Goal: Task Accomplishment & Management: Complete application form

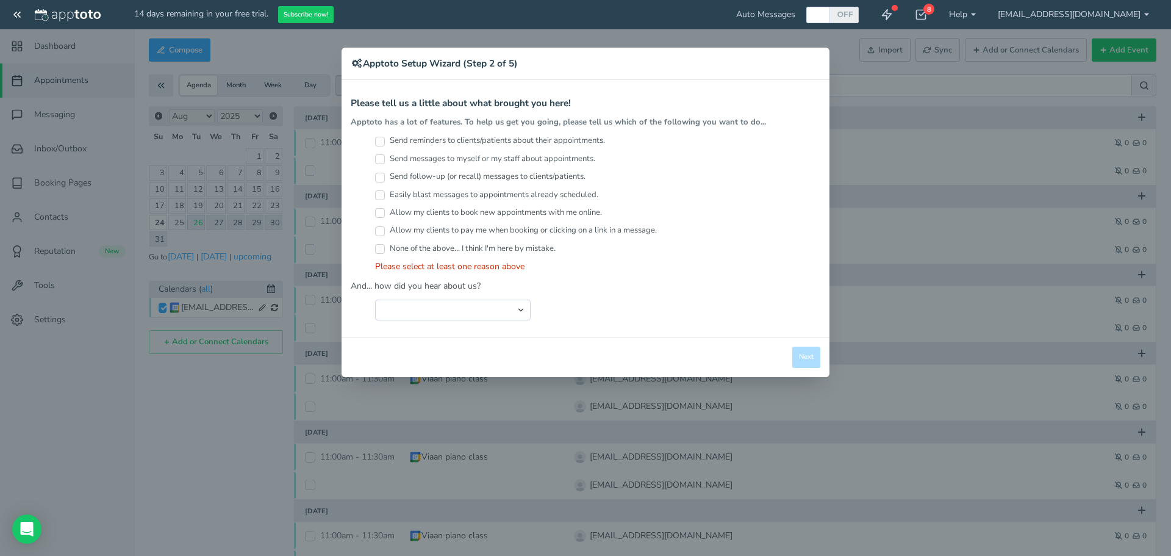
click at [384, 142] on input "Send reminders to clients/patients about their appointments." at bounding box center [380, 142] width 10 height 10
checkbox input "true"
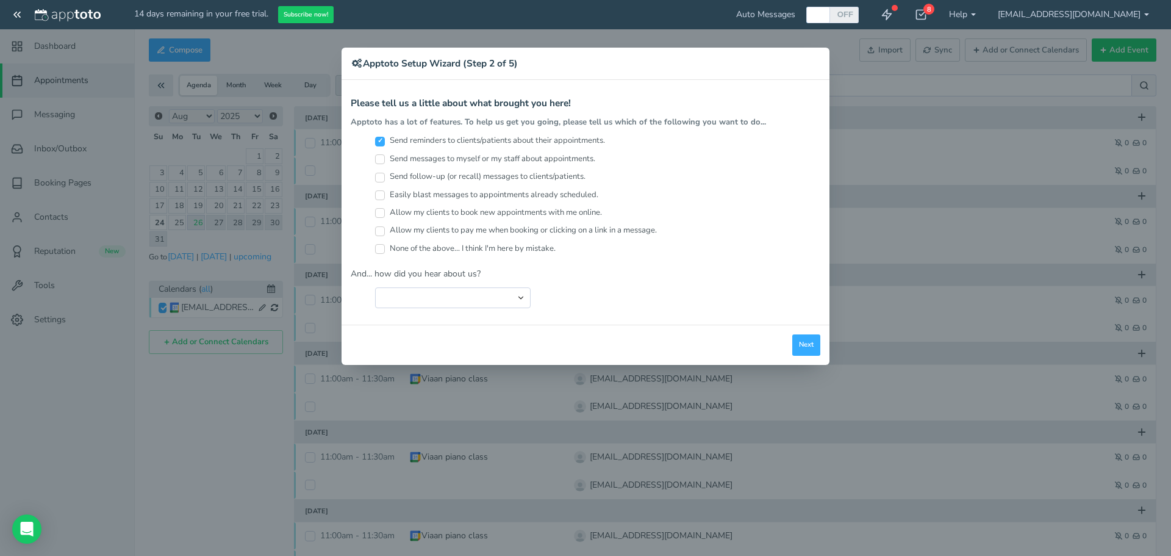
click at [379, 161] on input "Send messages to myself or my staff about appointments." at bounding box center [380, 159] width 10 height 10
checkbox input "true"
click at [379, 211] on input "Allow my clients to book new appointments with me online." at bounding box center [380, 213] width 10 height 10
checkbox input "true"
click at [381, 229] on input "Allow my clients to pay me when booking or clicking on a link in a message." at bounding box center [380, 231] width 10 height 10
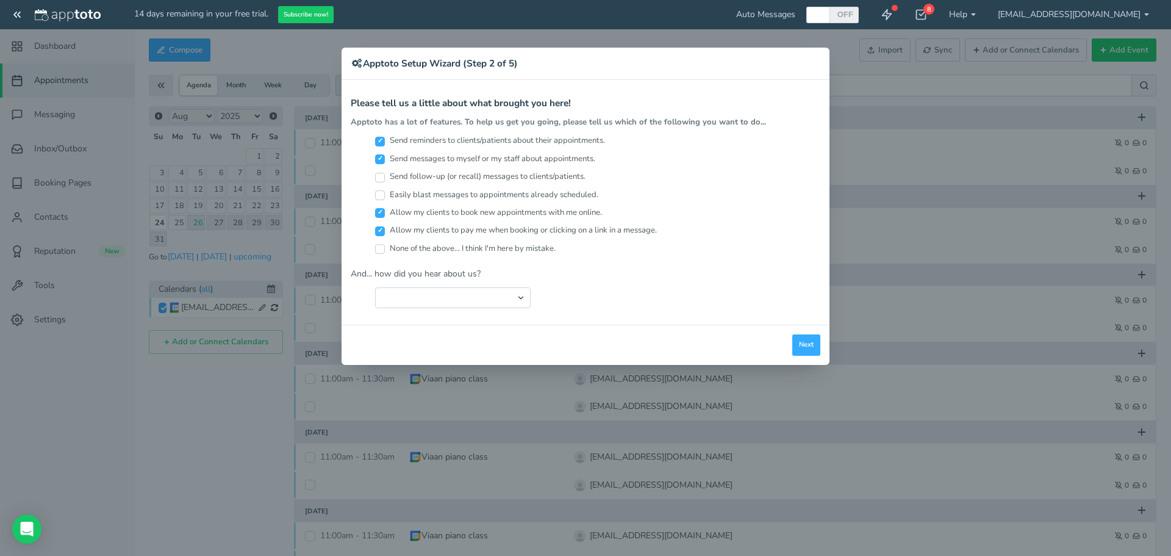
click at [381, 229] on input "Allow my clients to pay me when booking or clicking on a link in a message." at bounding box center [380, 231] width 10 height 10
checkbox input "false"
click at [425, 287] on select "Search Engine (Google, Yahoo, Bing, etc.) Search Engine Advertisement Blog Post…" at bounding box center [453, 297] width 156 height 21
select select "string:Friend or Co-Worker"
click at [375, 287] on select "Search Engine (Google, Yahoo, Bing, etc.) Search Engine Advertisement Blog Post…" at bounding box center [453, 297] width 156 height 21
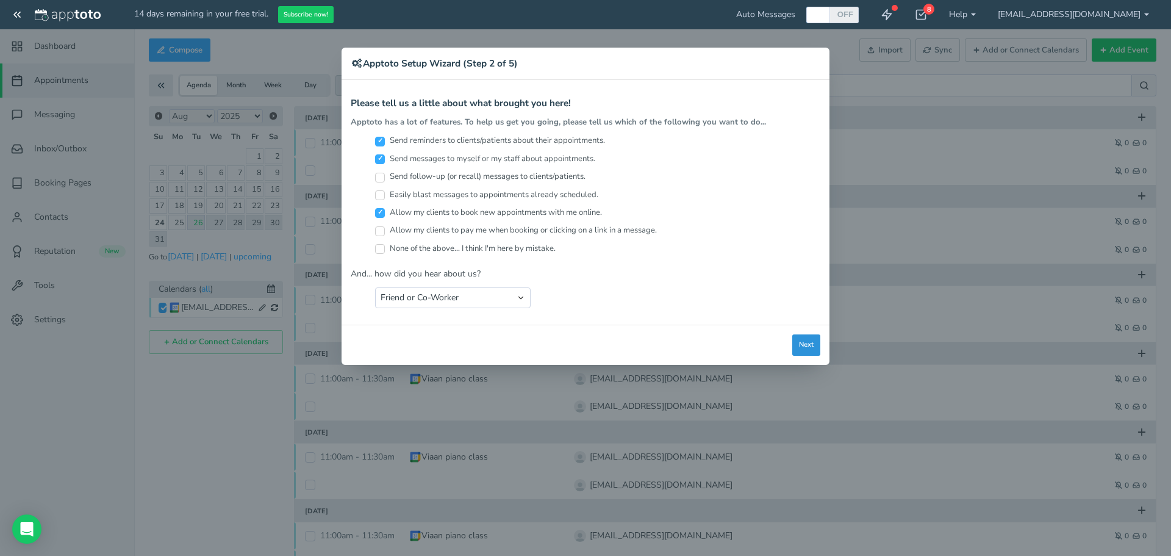
click at [806, 345] on button "Next" at bounding box center [806, 344] width 28 height 21
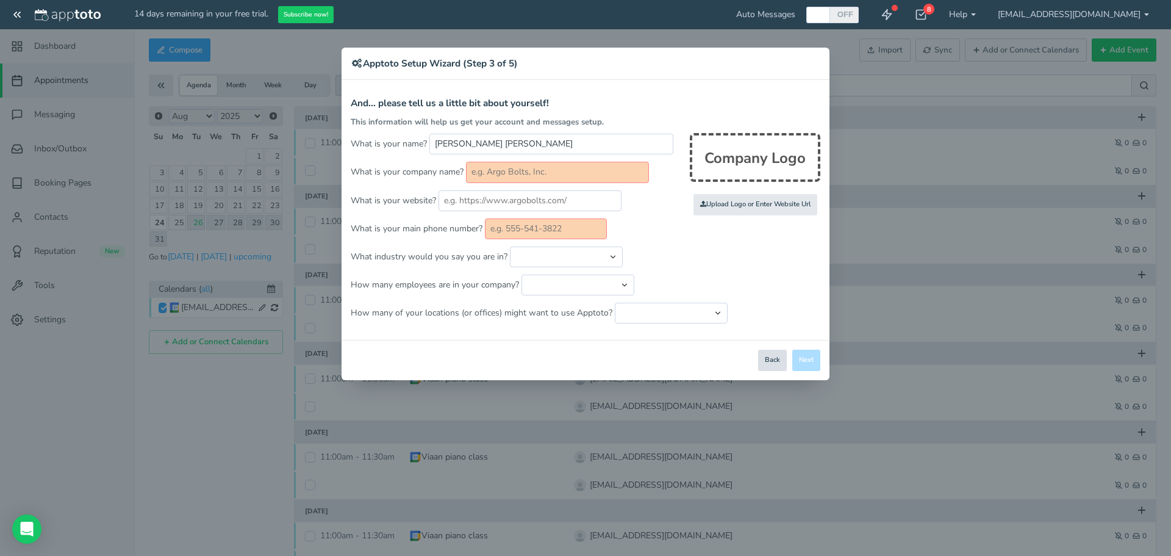
click at [767, 351] on button "Back" at bounding box center [772, 360] width 29 height 21
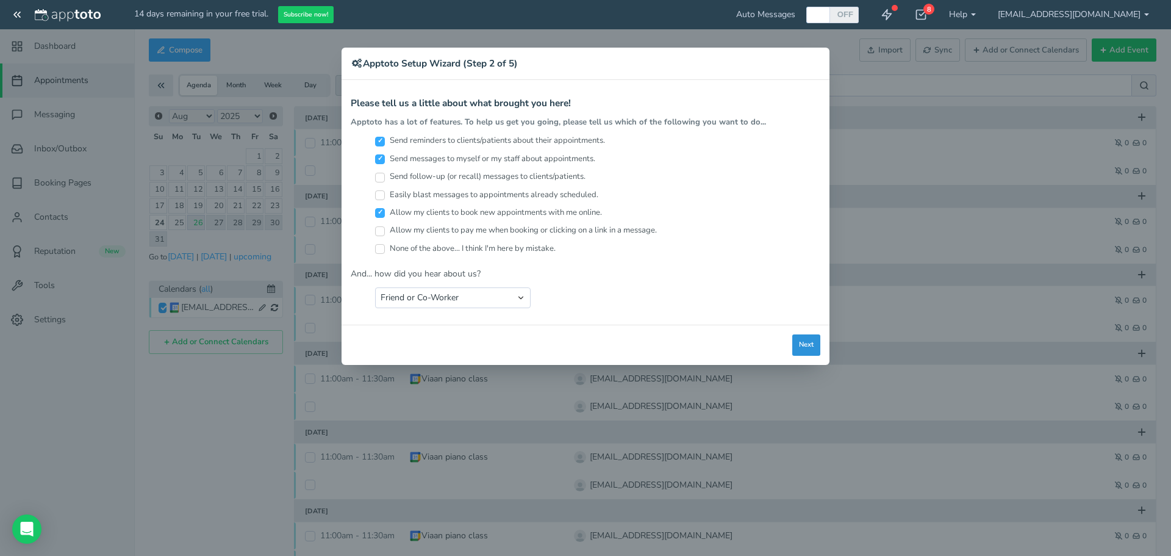
click at [800, 336] on button "Next" at bounding box center [806, 344] width 28 height 21
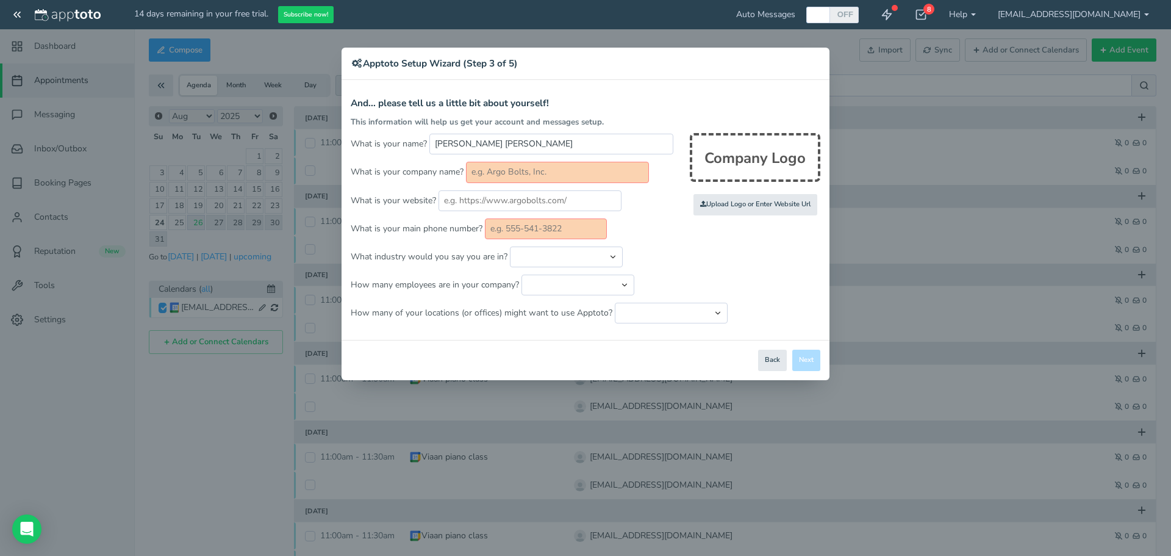
click at [593, 173] on input "text" at bounding box center [557, 172] width 183 height 21
type input "DoRayMi"
click at [584, 225] on input "text" at bounding box center [546, 228] width 122 height 21
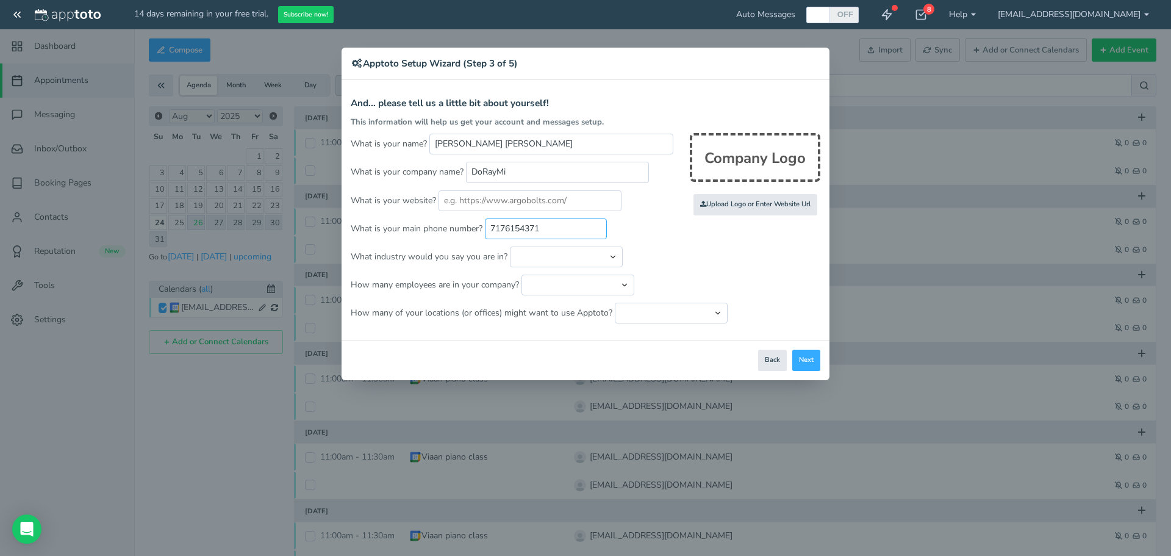
type input "7176154371"
click at [683, 266] on p "What industry would you say you are in? Automotive Cleaning Services Consulting…" at bounding box center [586, 256] width 470 height 21
click at [537, 267] on select "Automotive Cleaning Services Consulting Education - Classroom Education - Admis…" at bounding box center [566, 256] width 113 height 21
click at [663, 275] on p "How many employees are in your company? Just me 1 to 5 6 to 10 11 to 25 26 to 5…" at bounding box center [586, 285] width 470 height 21
click at [813, 364] on button "Next" at bounding box center [806, 360] width 28 height 21
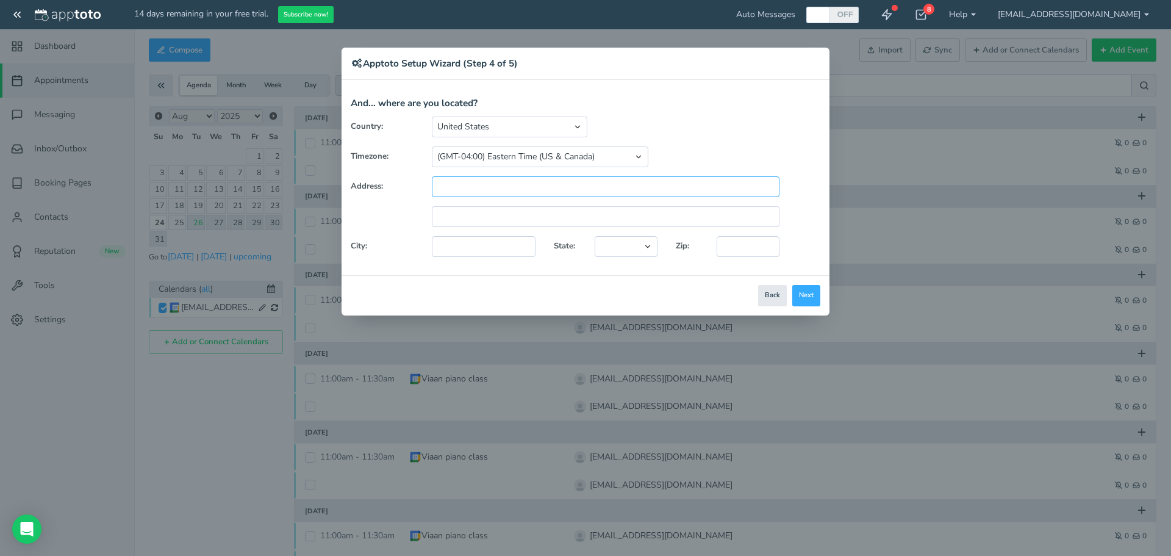
click at [507, 181] on input "text" at bounding box center [606, 186] width 348 height 21
type input "833 South Campus Drive, Rm 113, Apt E"
type input "West Chester"
select select "string:PA"
type input "19383"
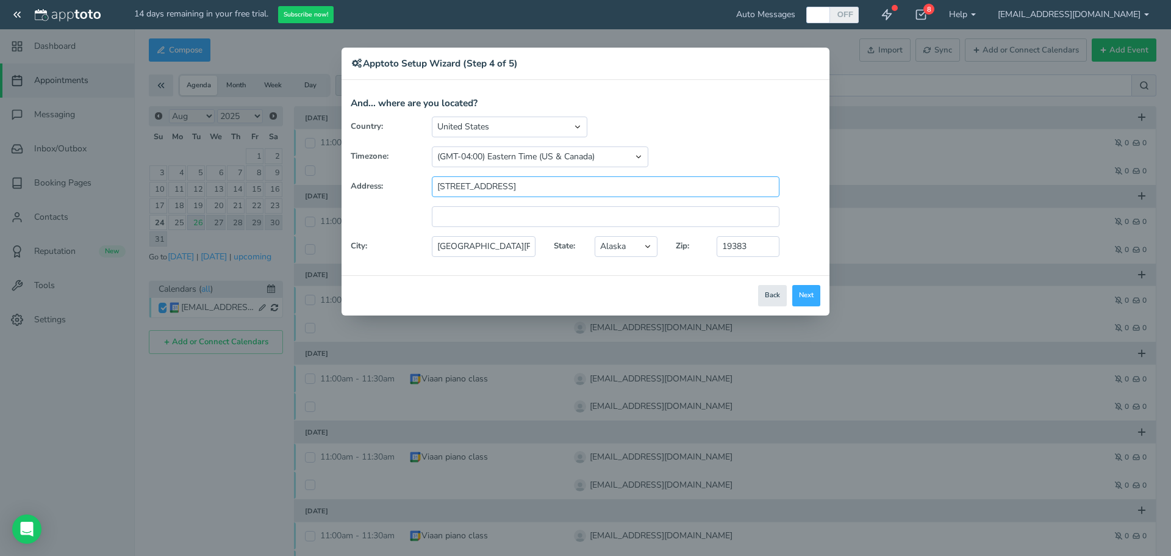
click at [569, 184] on input "833 South Campus Drive, Rm 113, Apt E" at bounding box center [606, 186] width 348 height 21
type input "833 South Campus Drive, Rm 115, Apt E"
click at [805, 293] on button "Next" at bounding box center [806, 295] width 28 height 21
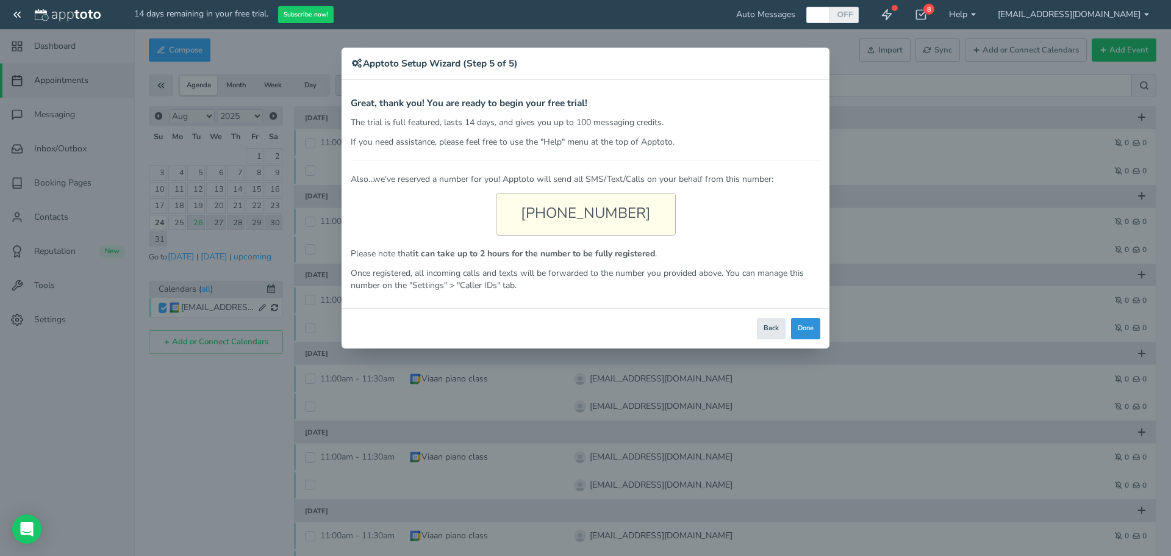
click at [814, 329] on button "Done" at bounding box center [805, 328] width 29 height 21
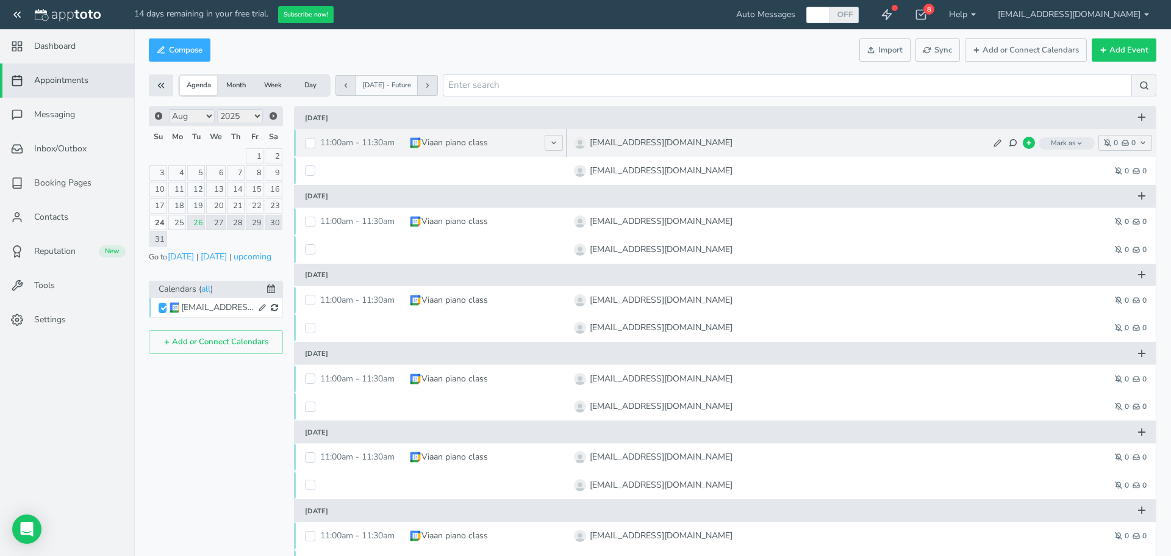
click at [1069, 145] on span "Mark as" at bounding box center [1067, 143] width 56 height 12
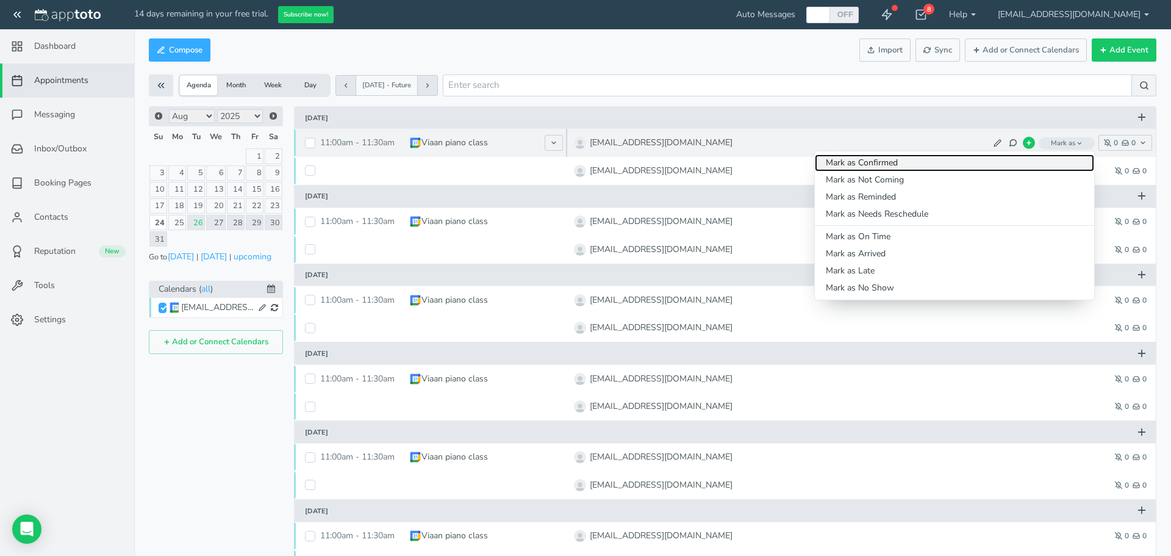
click at [1039, 162] on link "Mark as Confirmed" at bounding box center [954, 162] width 279 height 17
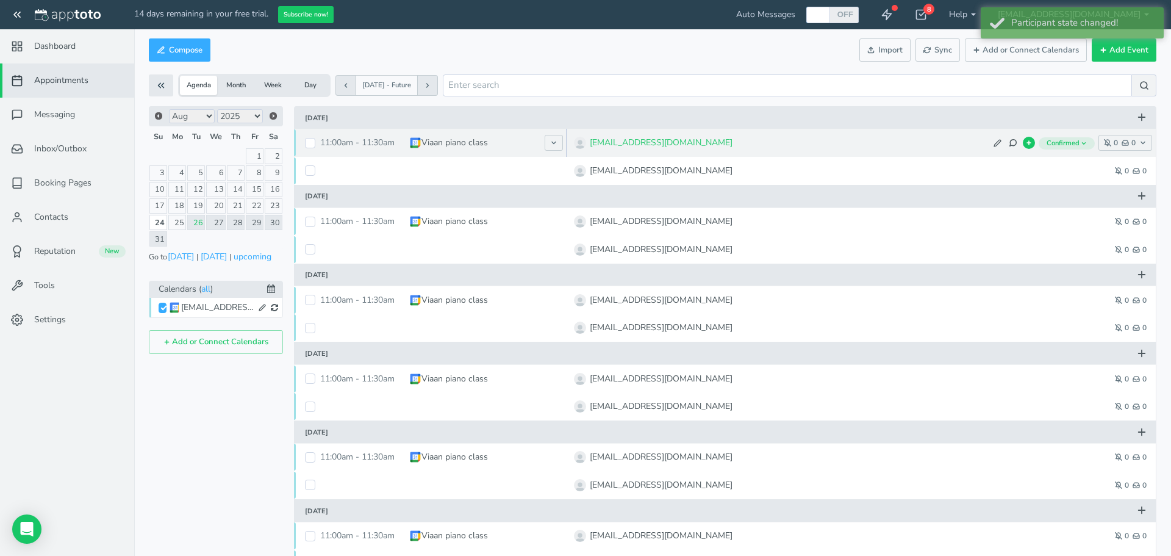
click at [1074, 143] on span "Confirmed" at bounding box center [1067, 143] width 56 height 12
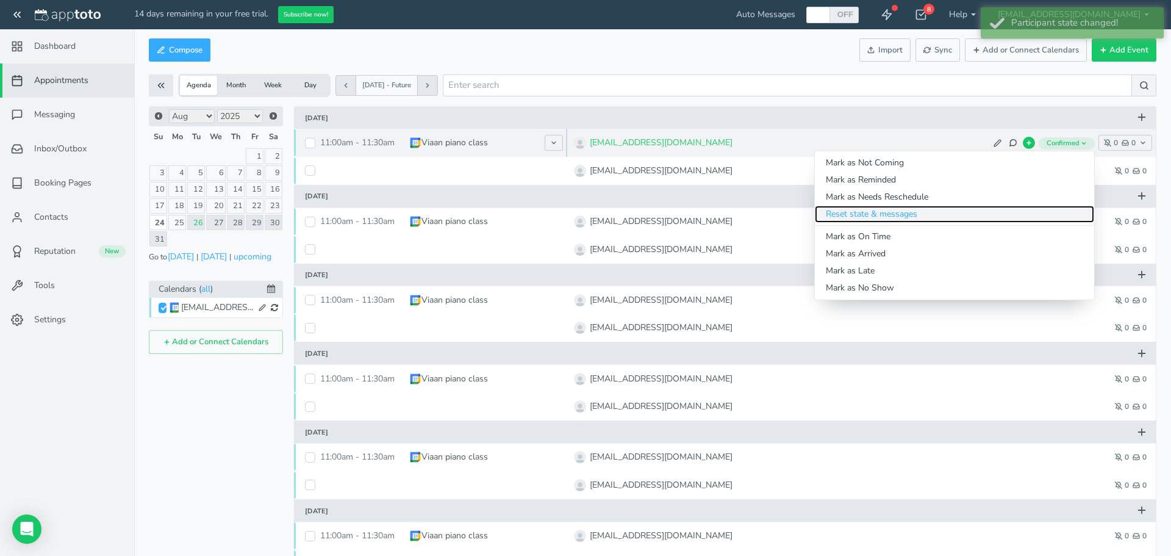
click at [938, 217] on link "Reset state & messages" at bounding box center [954, 214] width 279 height 17
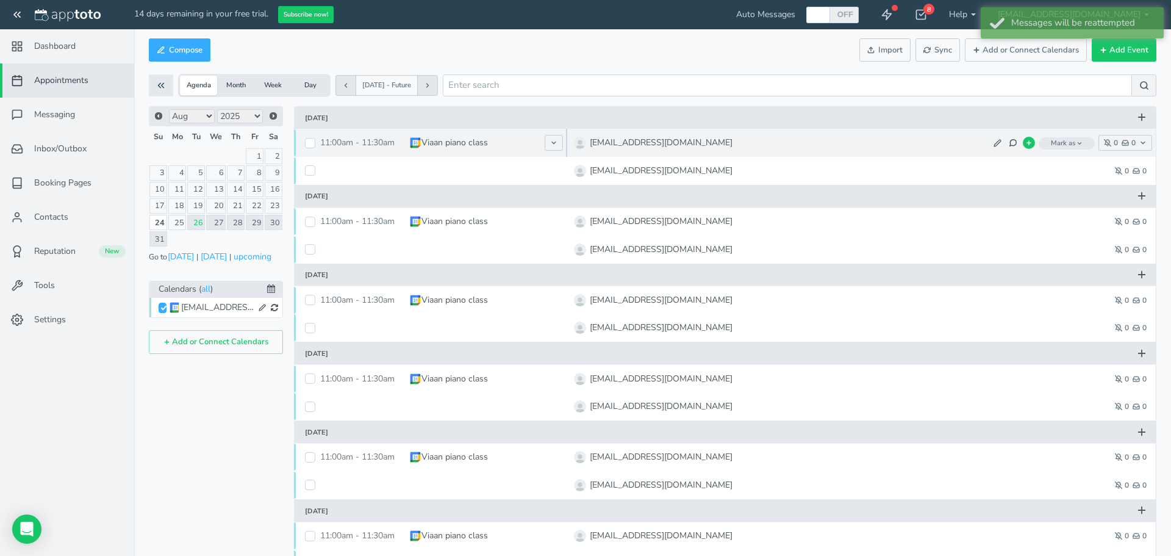
click at [1066, 144] on span "Mark as" at bounding box center [1067, 143] width 56 height 12
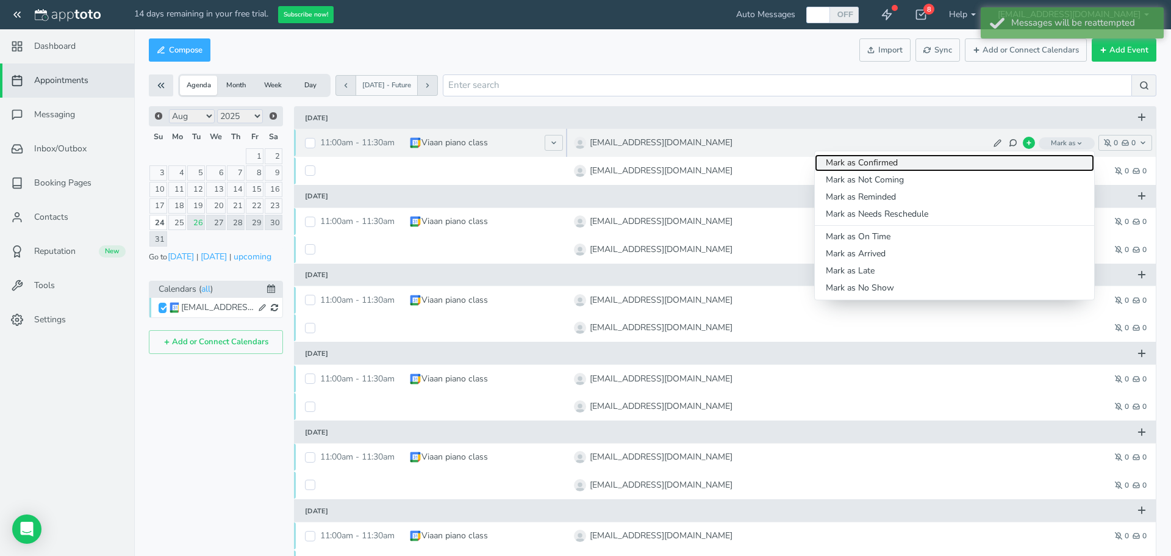
click at [1019, 162] on link "Mark as Confirmed" at bounding box center [954, 162] width 279 height 17
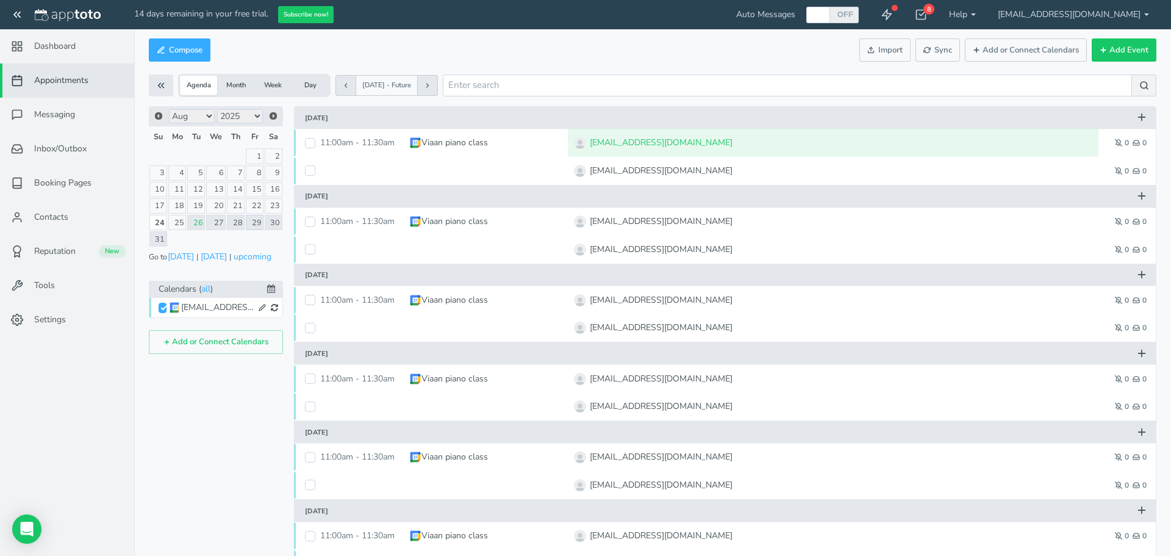
click at [254, 221] on link "29" at bounding box center [255, 222] width 18 height 15
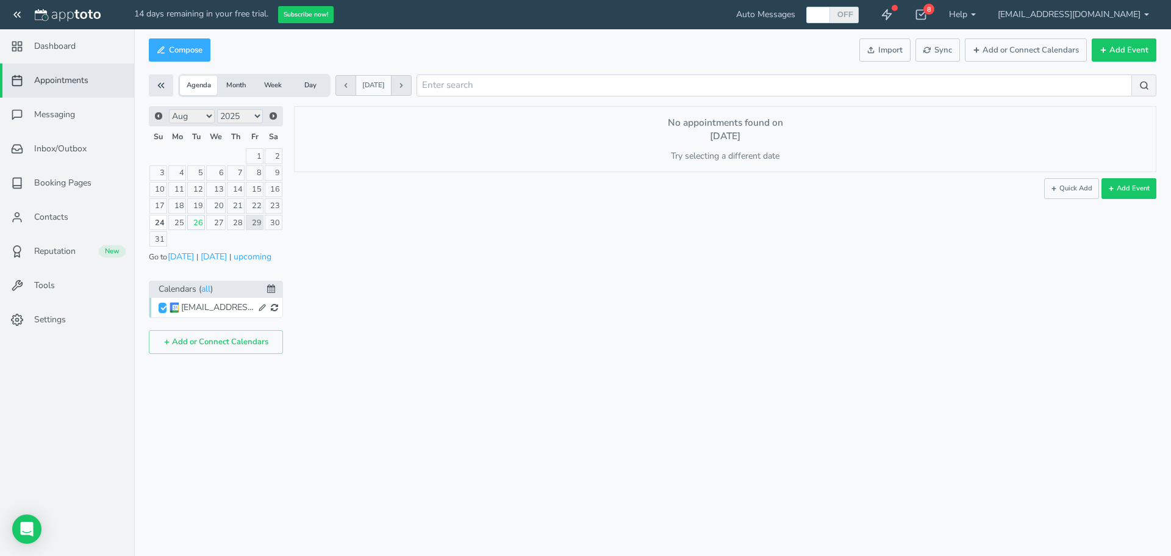
click at [190, 226] on link "26" at bounding box center [196, 222] width 18 height 15
click at [215, 304] on div "[EMAIL_ADDRESS][DOMAIN_NAME]" at bounding box center [217, 307] width 73 height 12
click at [938, 15] on div "8" at bounding box center [921, 14] width 34 height 29
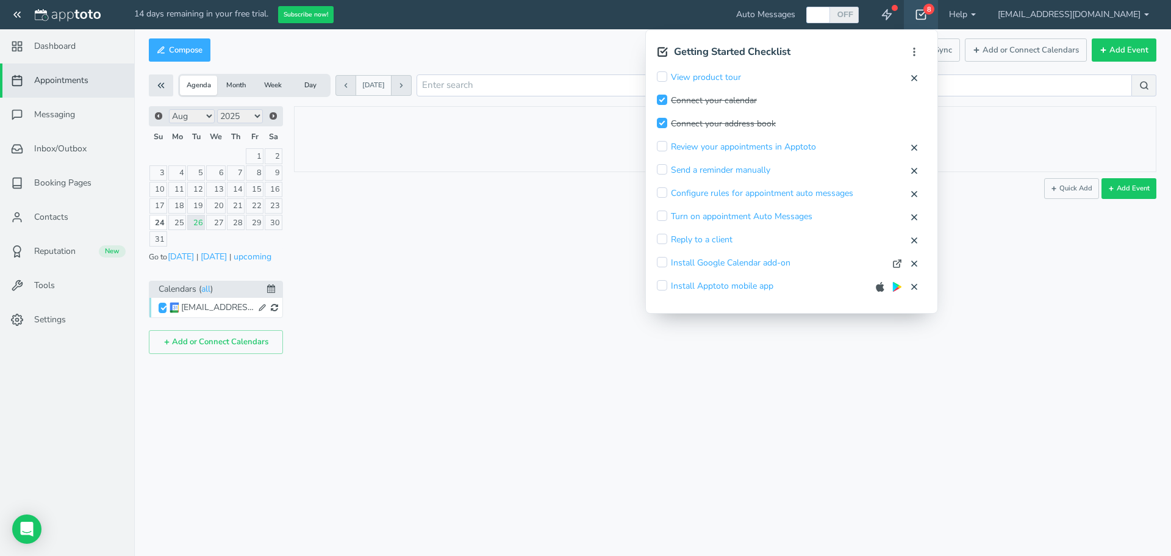
click at [667, 75] on input "checkbox" at bounding box center [662, 76] width 10 height 10
click at [890, 77] on button "Mark Complete" at bounding box center [860, 77] width 59 height 13
checkbox input "true"
click at [772, 143] on link "Review your appointments in Apptoto" at bounding box center [743, 147] width 145 height 12
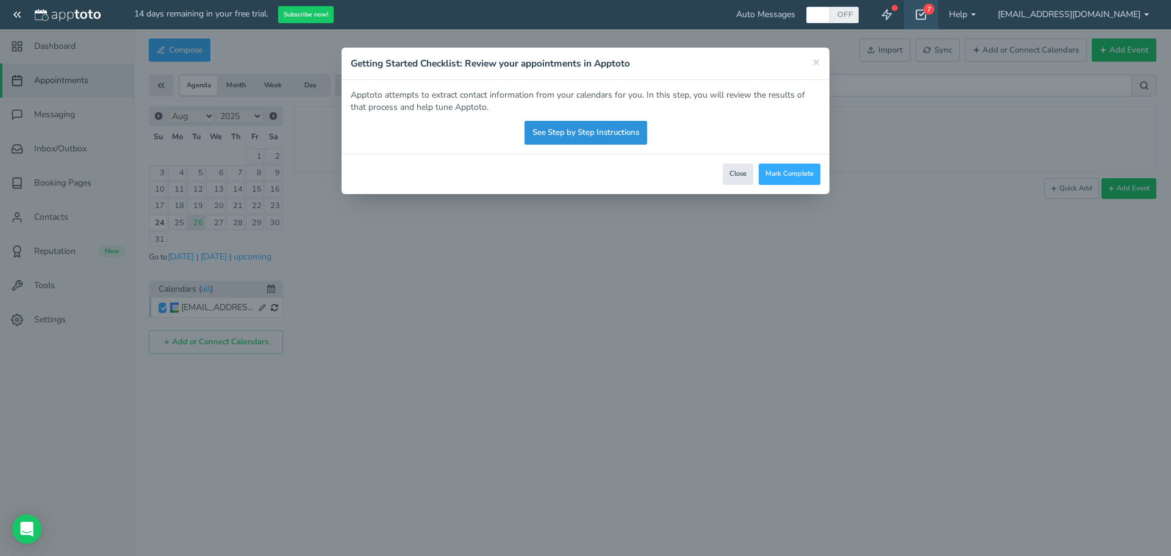
click at [587, 135] on link "See Step by Step Instructions" at bounding box center [586, 133] width 123 height 24
click at [799, 179] on button "Mark Complete" at bounding box center [790, 173] width 62 height 21
checkbox input "true"
click at [814, 64] on span "×" at bounding box center [817, 61] width 8 height 17
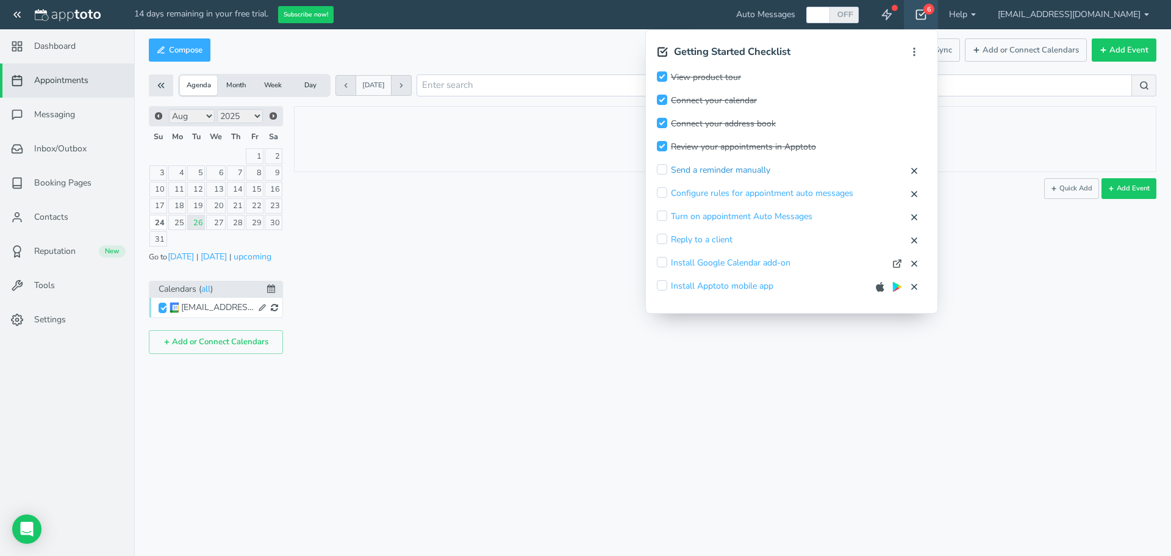
click at [771, 168] on link "Send a reminder manually" at bounding box center [720, 170] width 99 height 12
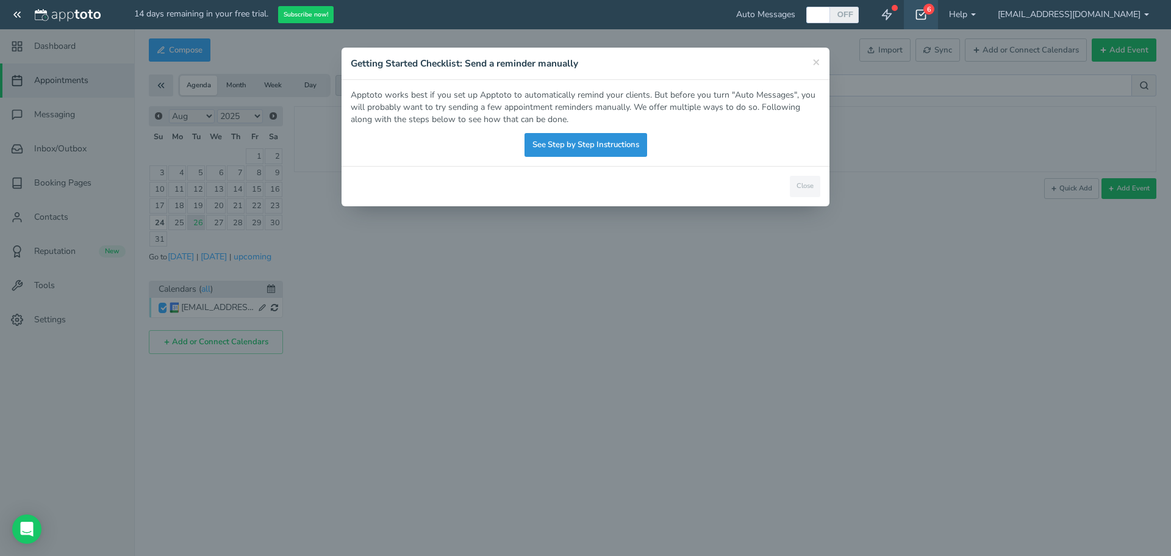
click at [614, 139] on link "See Step by Step Instructions" at bounding box center [586, 145] width 123 height 24
click at [817, 66] on span "×" at bounding box center [817, 61] width 8 height 17
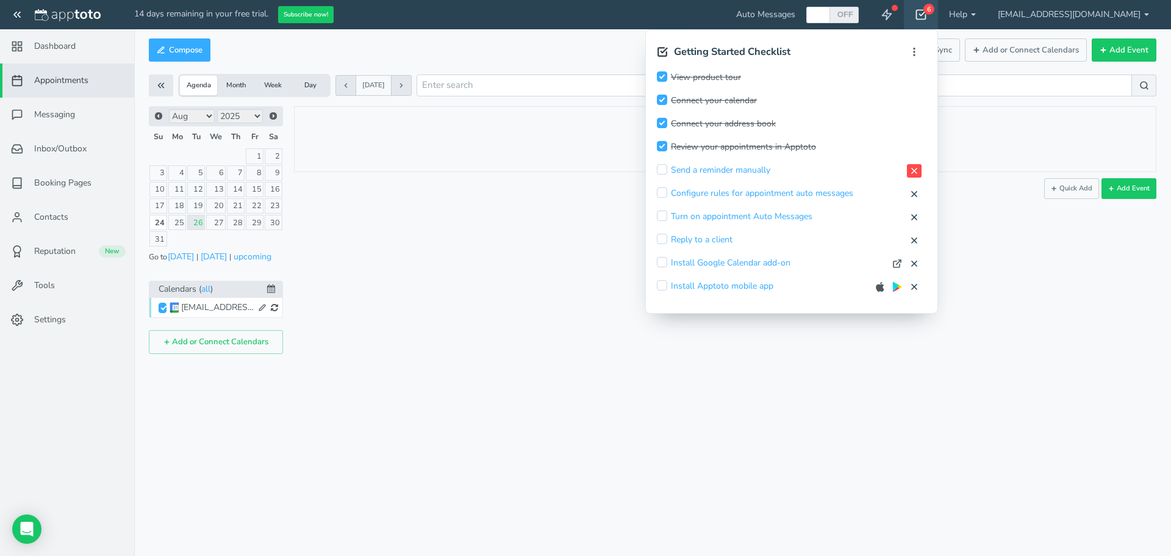
click at [919, 170] on icon at bounding box center [915, 171] width 10 height 10
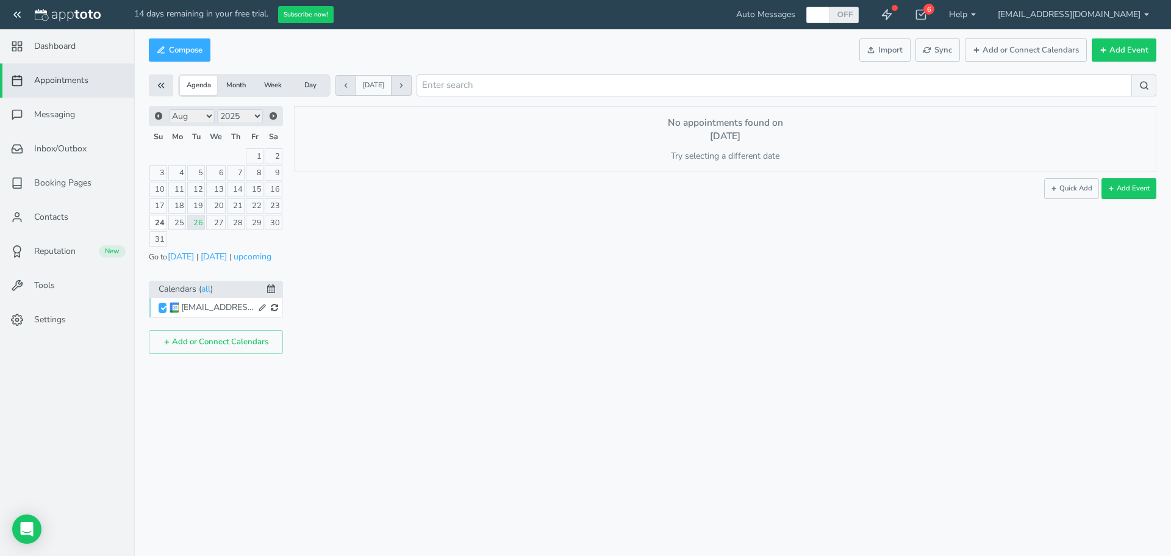
click at [977, 174] on div "14 days remaining in your free trial. Subscribe now! Auto Messages OFF ON 6 Get…" at bounding box center [585, 278] width 1171 height 556
click at [938, 15] on div "6" at bounding box center [921, 14] width 34 height 29
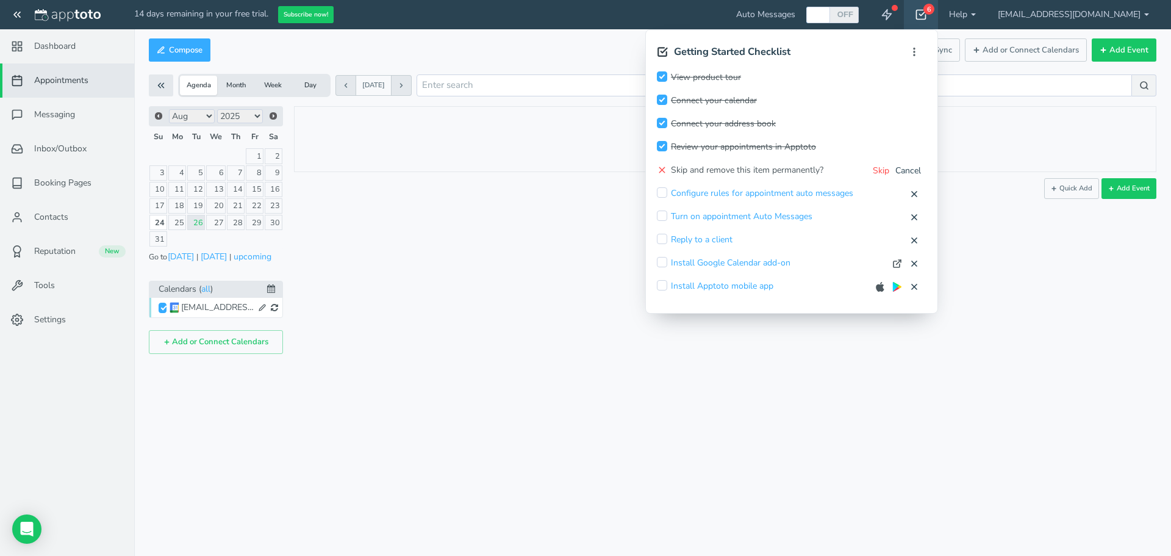
click at [922, 171] on button "Cancel" at bounding box center [908, 170] width 27 height 13
click at [723, 172] on div "14 days remaining in your free trial. Subscribe now! Auto Messages OFF ON 6 Get…" at bounding box center [585, 278] width 1171 height 556
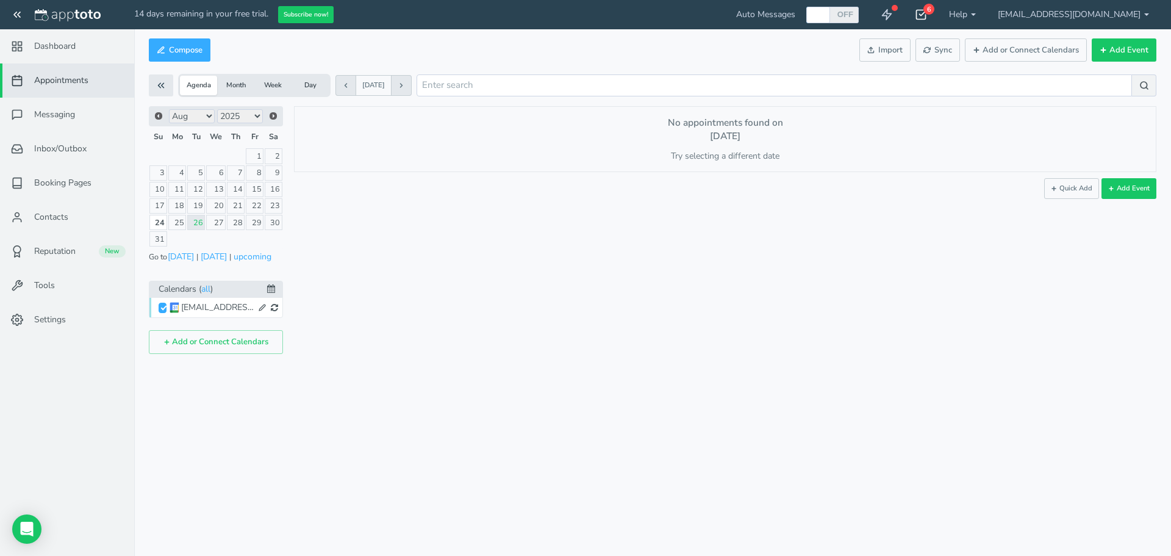
click at [938, 12] on div "6" at bounding box center [921, 14] width 34 height 29
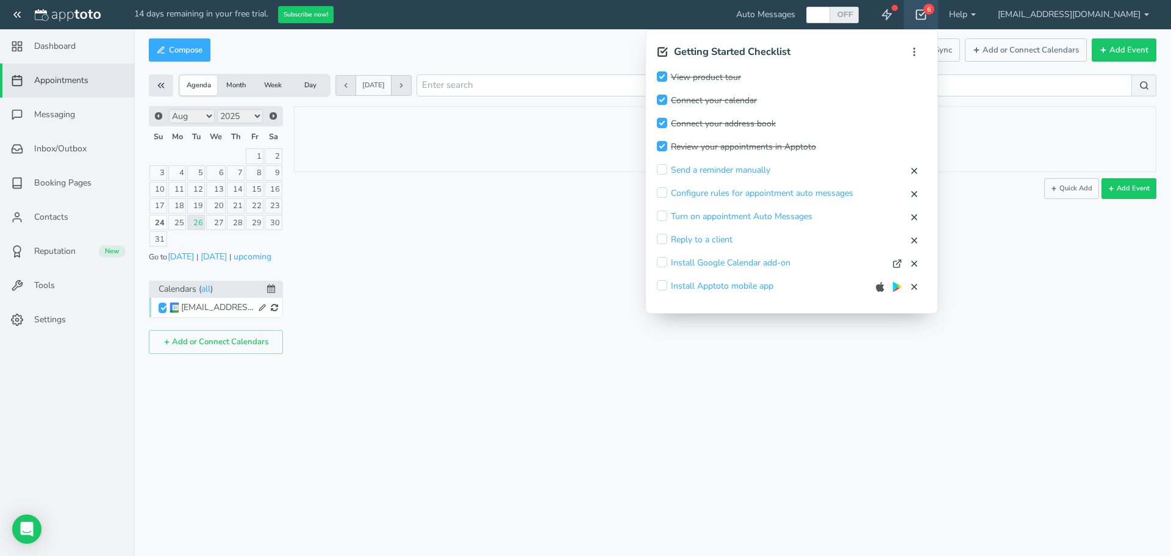
click at [667, 167] on input "checkbox" at bounding box center [662, 169] width 10 height 10
click at [667, 187] on input "checkbox" at bounding box center [662, 192] width 10 height 10
click at [667, 167] on input "checkbox" at bounding box center [662, 169] width 10 height 10
click at [890, 168] on button "Mark Complete" at bounding box center [860, 170] width 59 height 13
checkbox input "true"
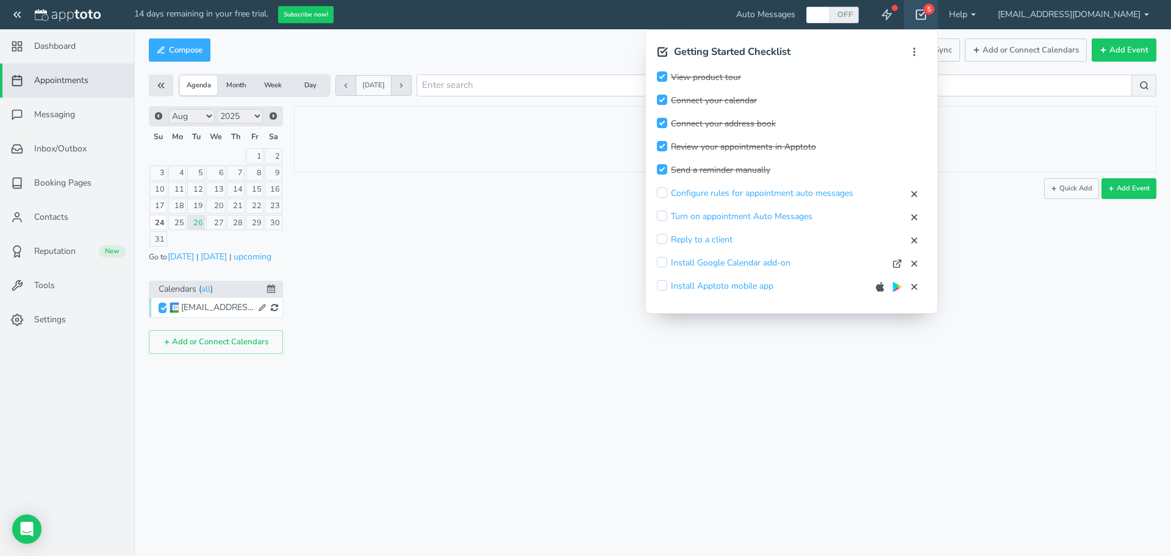
click at [935, 10] on div "5" at bounding box center [929, 9] width 11 height 11
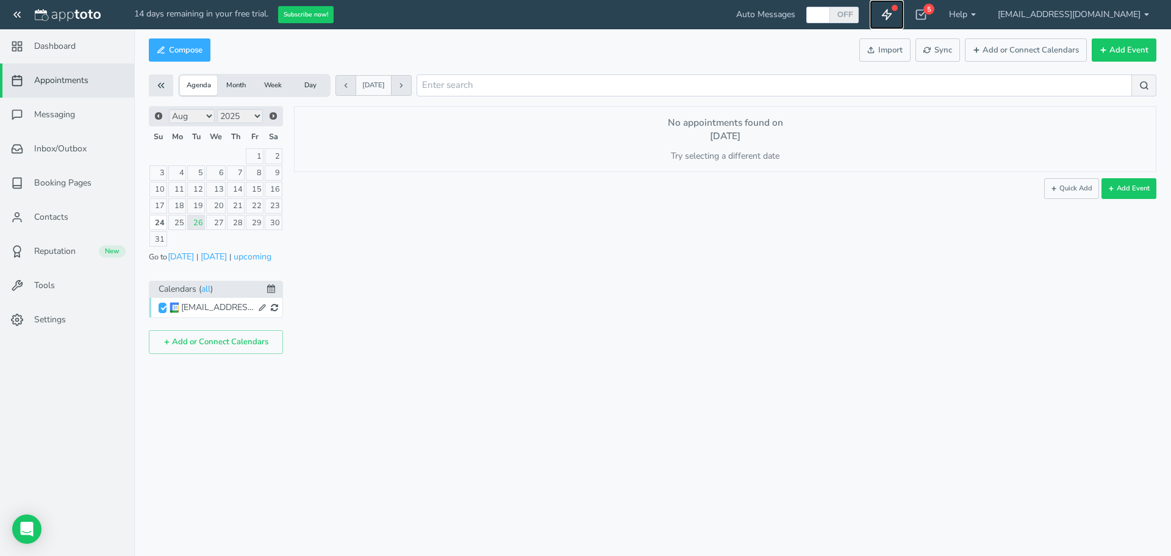
click at [904, 13] on link at bounding box center [887, 14] width 34 height 29
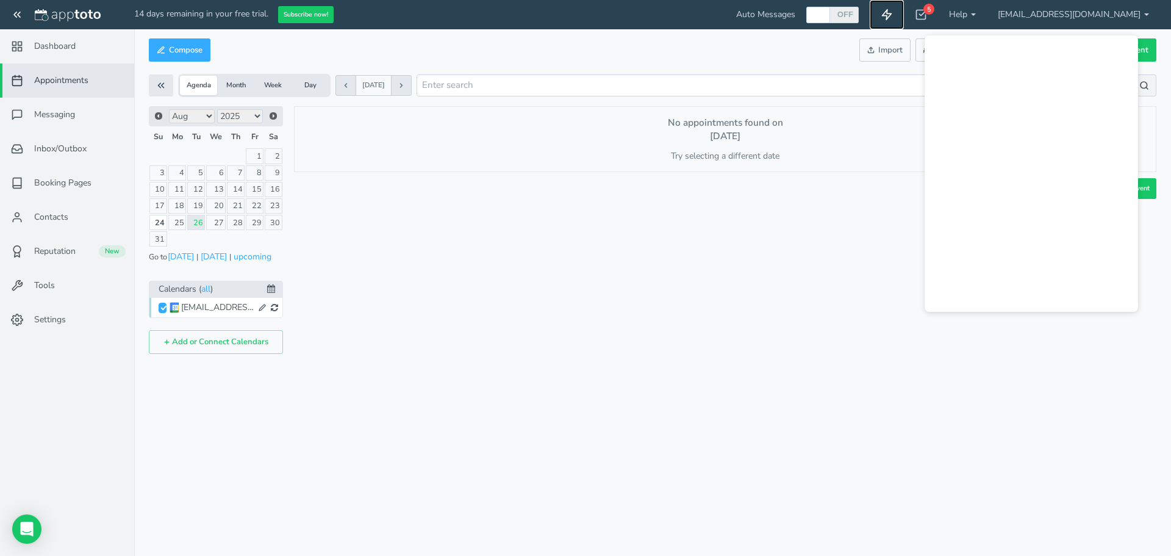
click at [904, 13] on link at bounding box center [887, 14] width 34 height 29
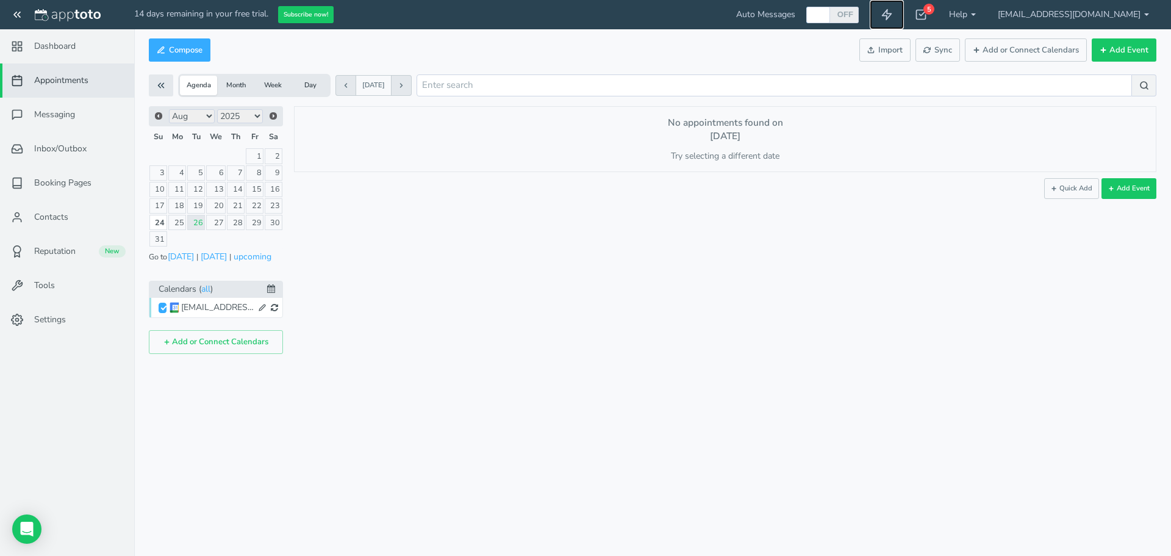
click at [828, 14] on div at bounding box center [818, 15] width 20 height 16
checkbox input "true"
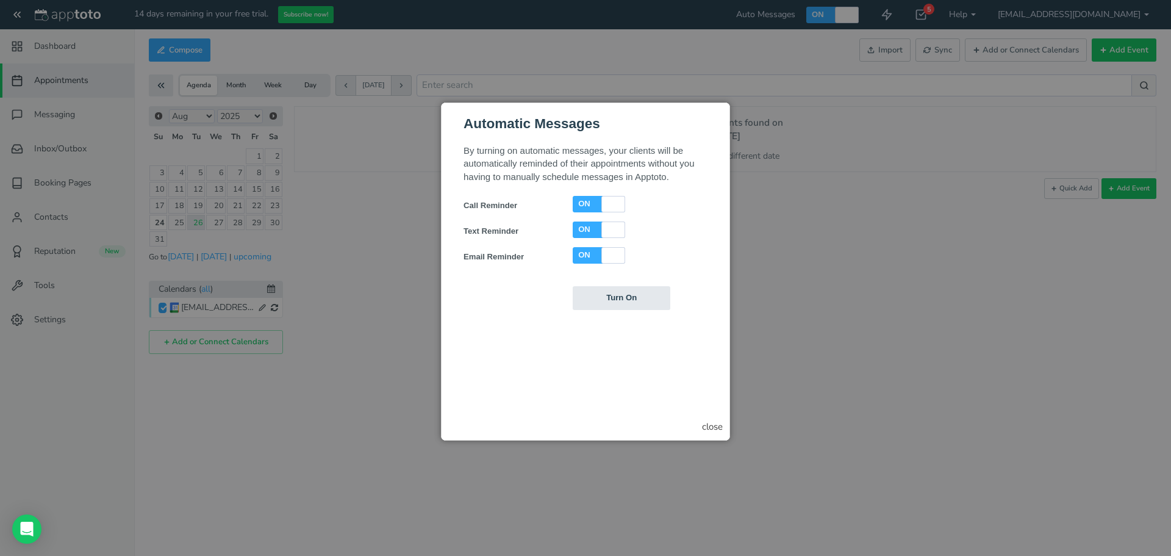
click at [585, 245] on form "By turning on automatic messages, your clients will be automatically reminded o…" at bounding box center [586, 226] width 244 height 166
click at [586, 223] on label "ON" at bounding box center [584, 228] width 13 height 10
click at [609, 228] on label "OFF" at bounding box center [611, 228] width 17 height 10
checkbox input "true"
click at [587, 203] on label "ON" at bounding box center [584, 203] width 13 height 10
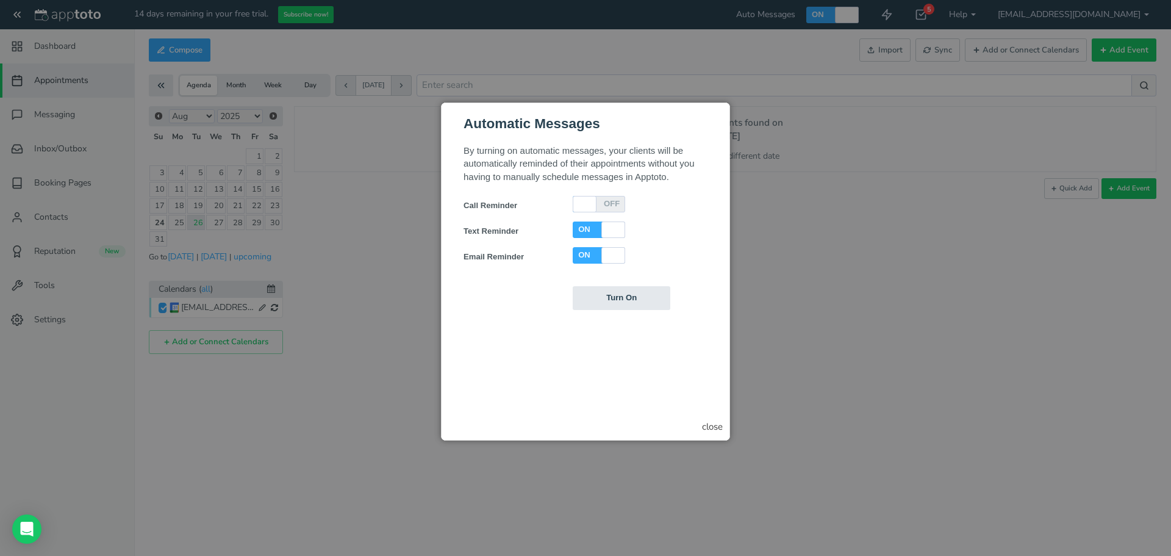
click at [587, 203] on div at bounding box center [585, 203] width 20 height 16
checkbox input "true"
click at [708, 426] on div "close" at bounding box center [712, 426] width 21 height 13
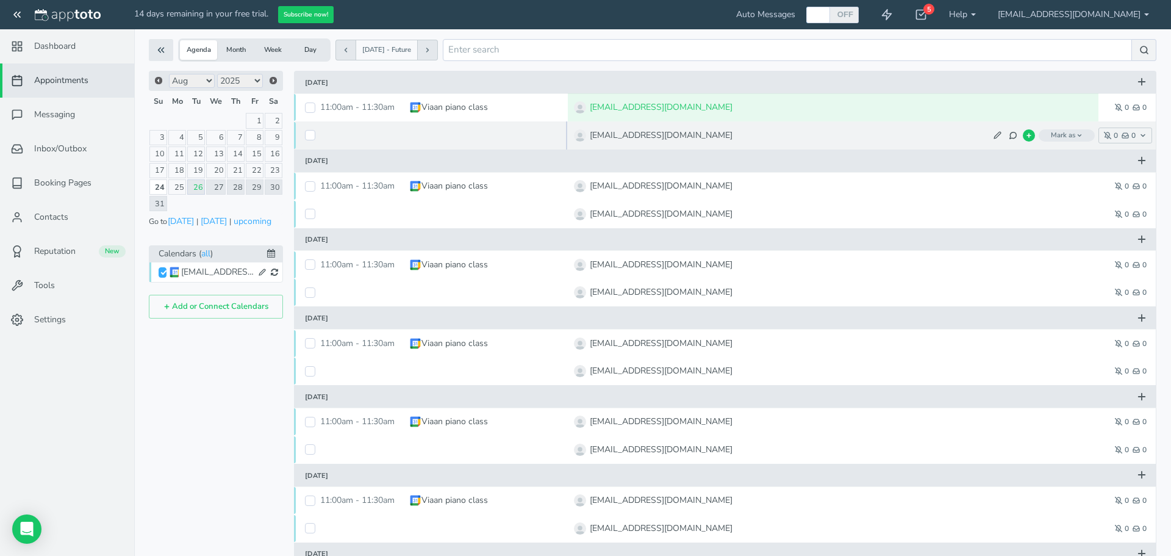
scroll to position [35, 0]
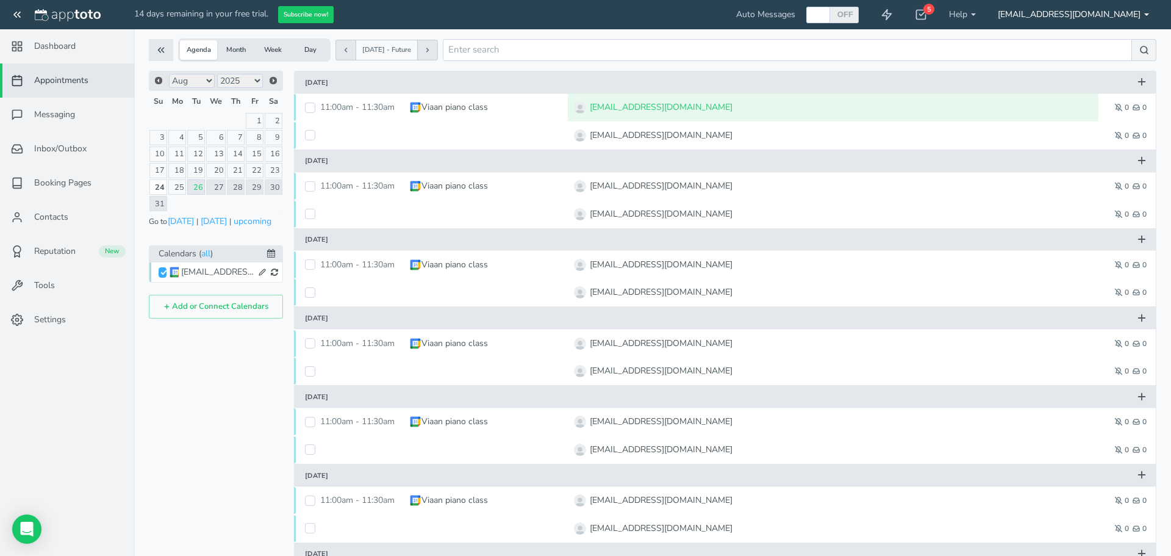
click at [1131, 12] on link "[EMAIL_ADDRESS][DOMAIN_NAME]" at bounding box center [1073, 14] width 173 height 29
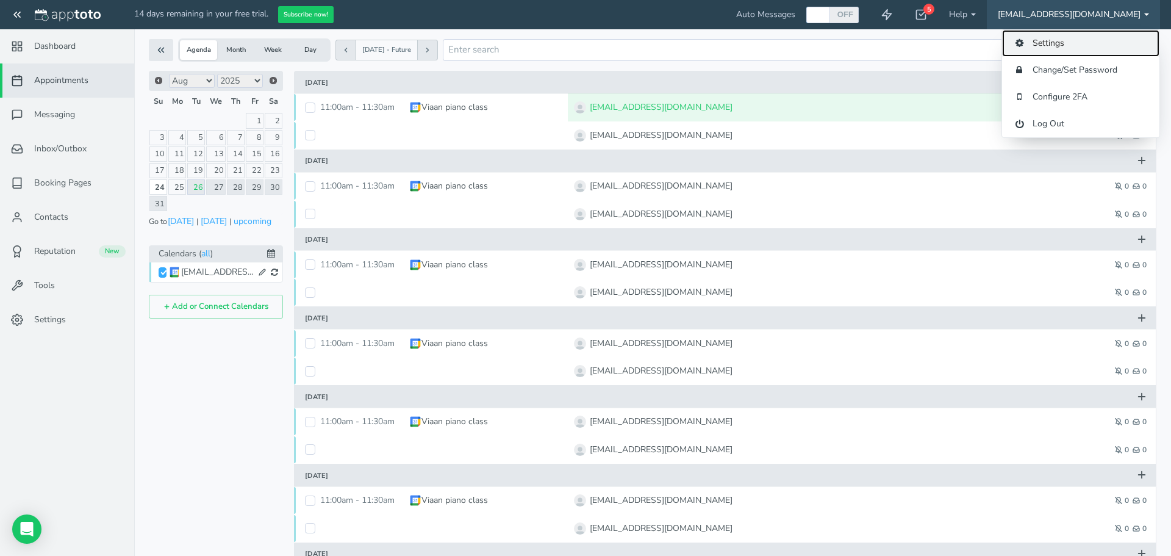
click at [1080, 40] on link "Settings" at bounding box center [1080, 43] width 157 height 27
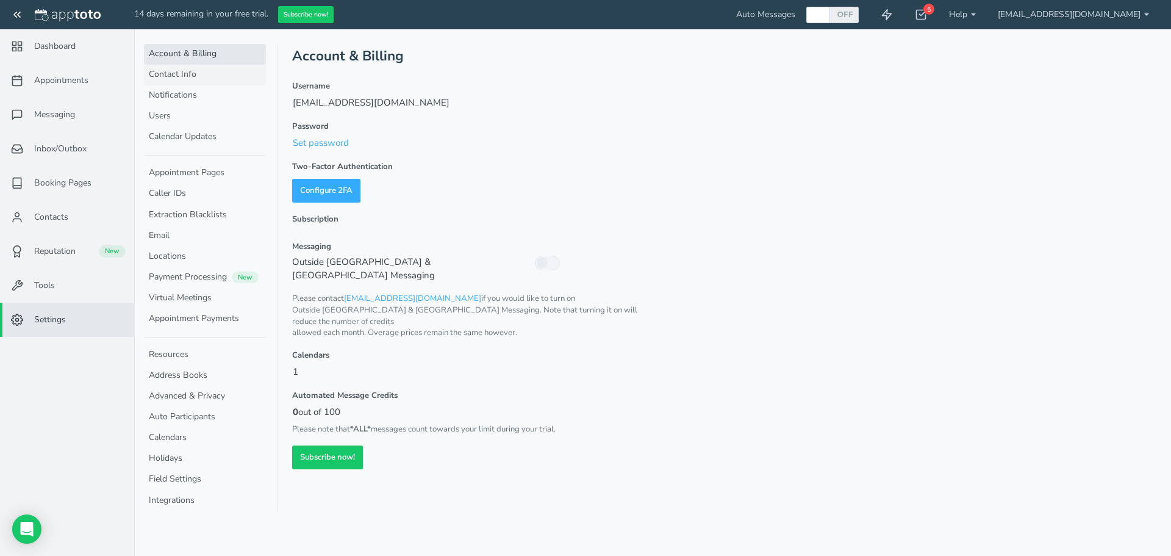
click at [203, 73] on link "Contact Info" at bounding box center [205, 75] width 122 height 21
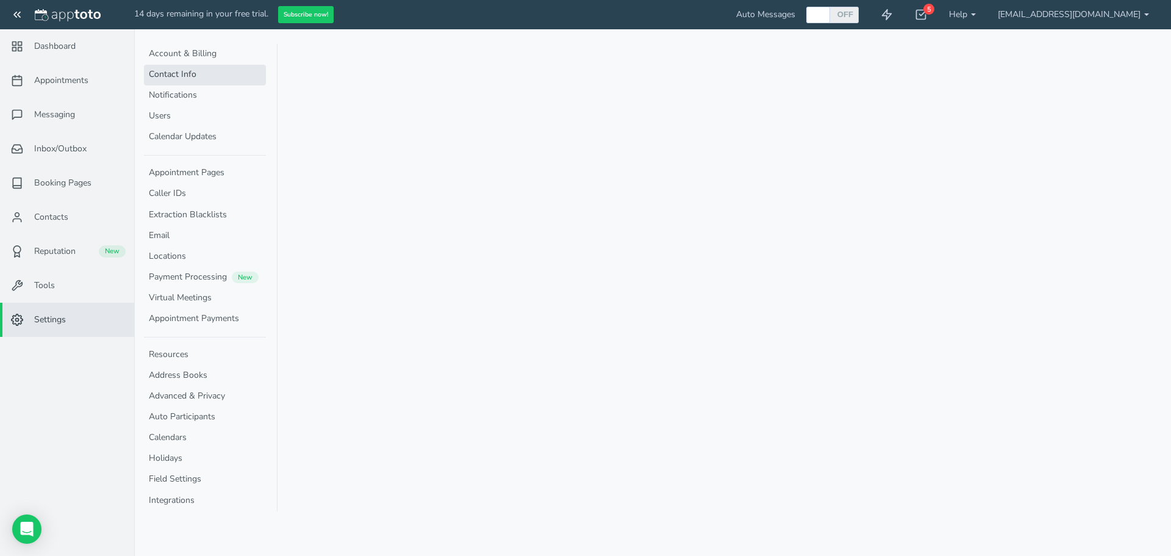
select select "720"
select select "1200"
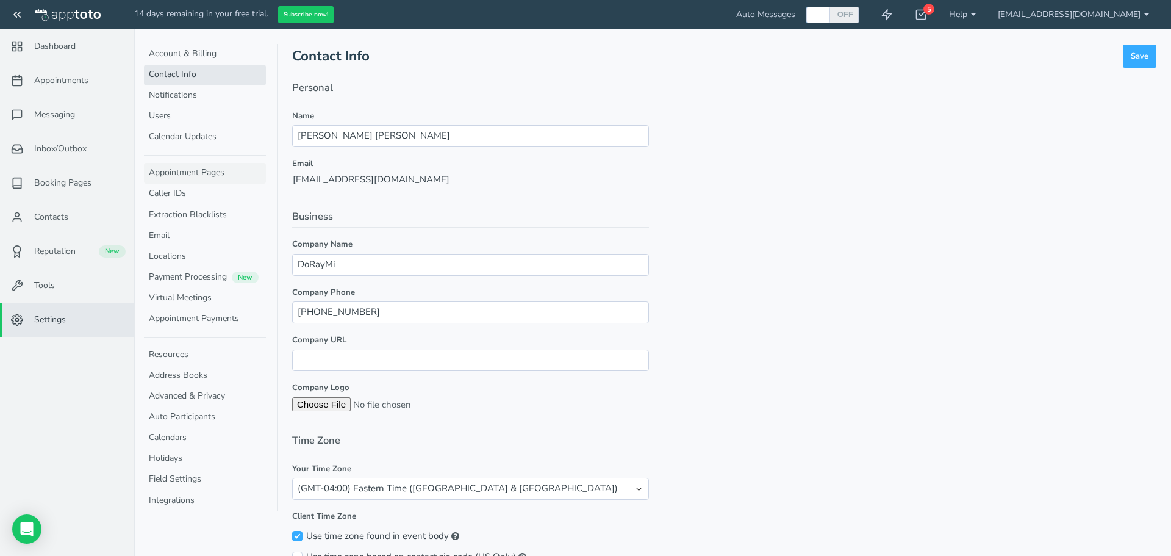
click at [190, 173] on link "Appointment Pages" at bounding box center [205, 173] width 122 height 21
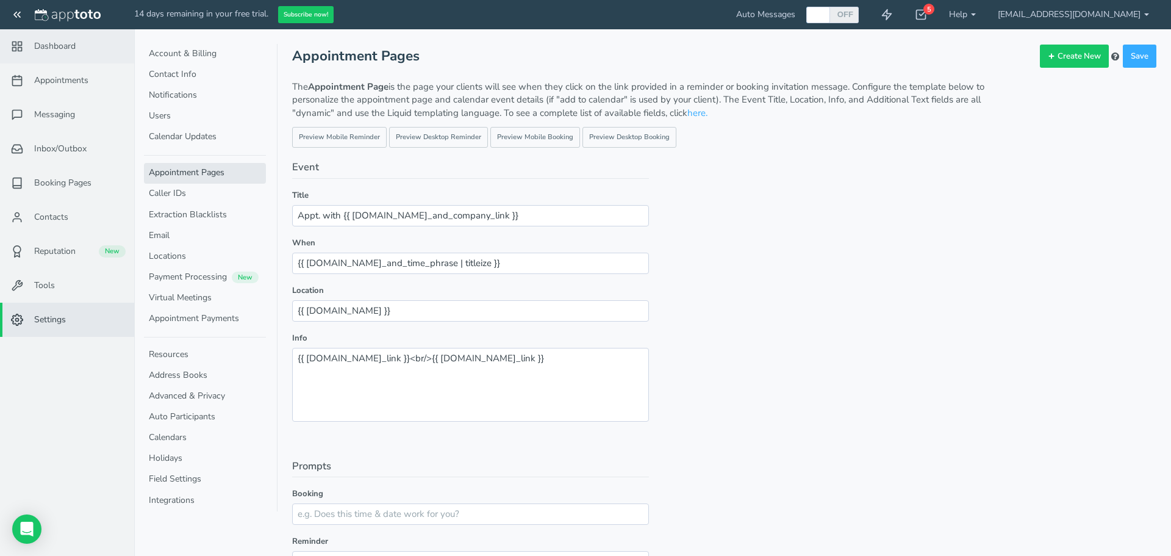
click at [76, 36] on link "Dashboard" at bounding box center [67, 46] width 134 height 34
